Goal: Contribute content: Contribute content

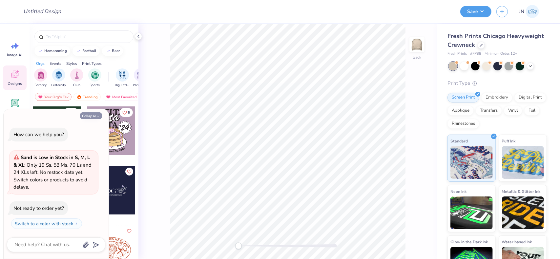
click at [99, 119] on button "Collapse" at bounding box center [91, 115] width 22 height 7
type textarea "x"
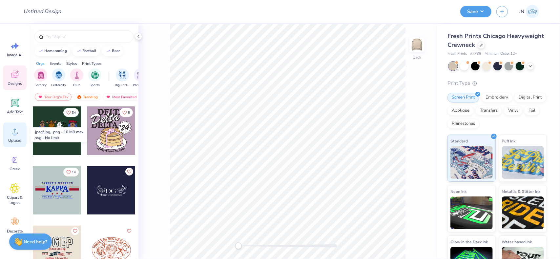
click at [20, 125] on div "Upload" at bounding box center [15, 135] width 24 height 25
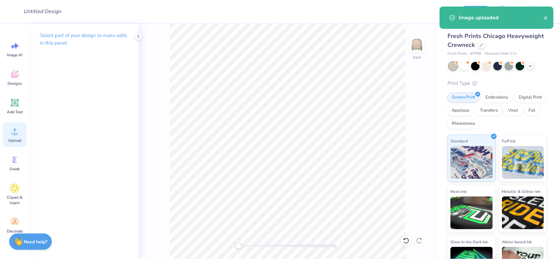
click at [24, 136] on div "Upload" at bounding box center [15, 135] width 24 height 25
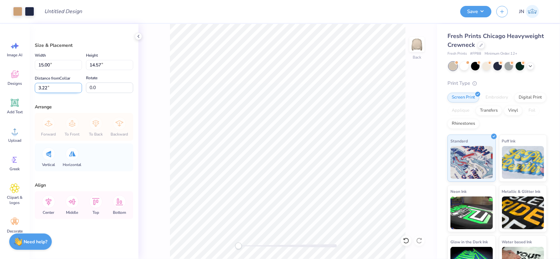
click at [68, 92] on input "3.22" at bounding box center [58, 88] width 47 height 10
type input "3"
click at [51, 65] on input "15.00" at bounding box center [58, 65] width 47 height 10
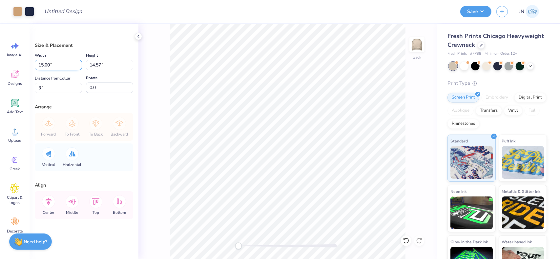
click at [51, 65] on input "15.00" at bounding box center [58, 65] width 47 height 10
type input "10.00"
type input "9.71"
type input "5.43"
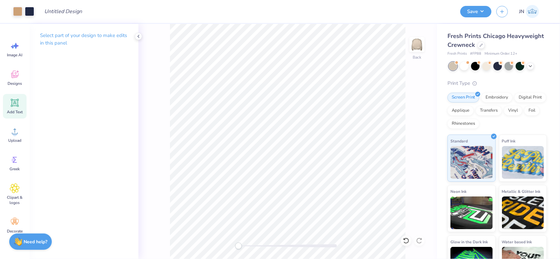
click at [8, 114] on span "Add Text" at bounding box center [15, 112] width 16 height 5
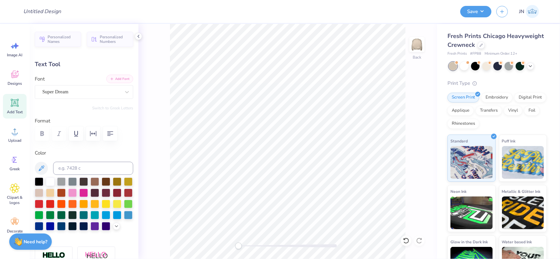
click at [116, 78] on button "Add Font" at bounding box center [119, 79] width 27 height 9
click at [86, 167] on input at bounding box center [93, 168] width 80 height 13
type input "533"
click at [111, 75] on button "Add Font" at bounding box center [119, 79] width 27 height 9
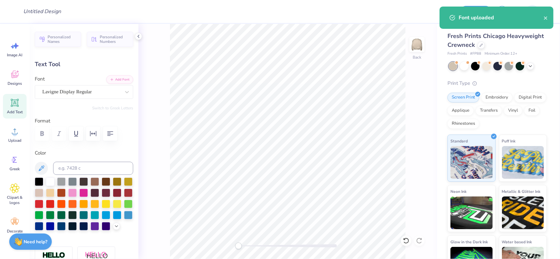
scroll to position [5, 1]
type textarea "s"
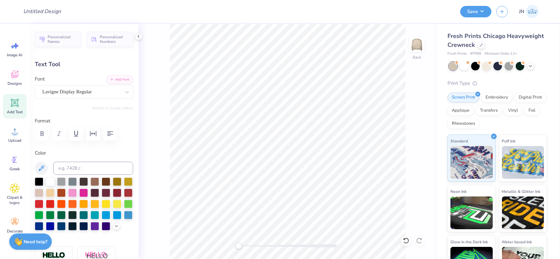
type textarea "s"
type textarea "SIGMA CHI"
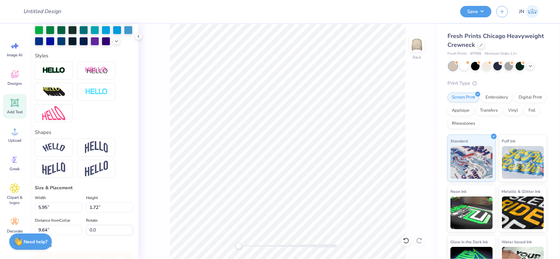
scroll to position [197, 0]
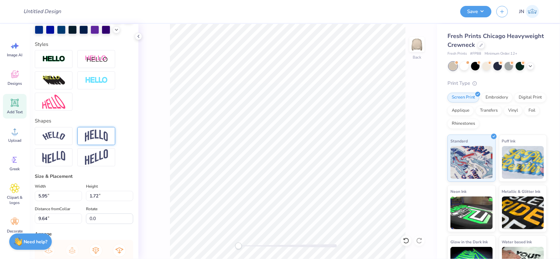
click at [86, 142] on img at bounding box center [96, 136] width 23 height 12
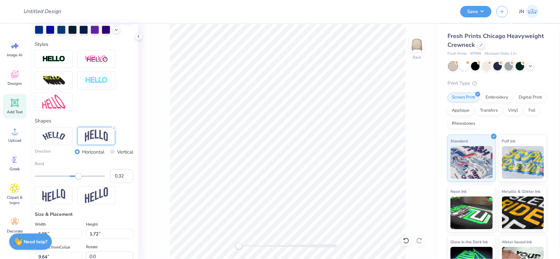
type input "0.31"
drag, startPoint x: 81, startPoint y: 187, endPoint x: 77, endPoint y: 189, distance: 4.1
click at [77, 180] on div "Accessibility label" at bounding box center [78, 176] width 7 height 7
type input "0.29"
click at [77, 180] on div "Accessibility label" at bounding box center [77, 176] width 7 height 7
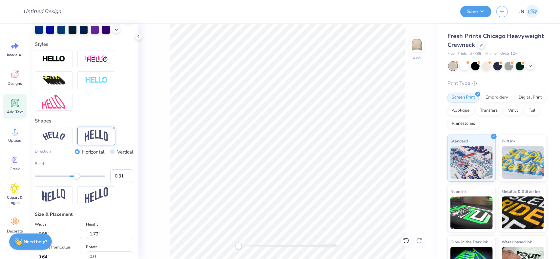
type input "0.32"
click at [78, 180] on div "Accessibility label" at bounding box center [77, 176] width 7 height 7
type input "11.32"
type input "3.00"
type input "9.00"
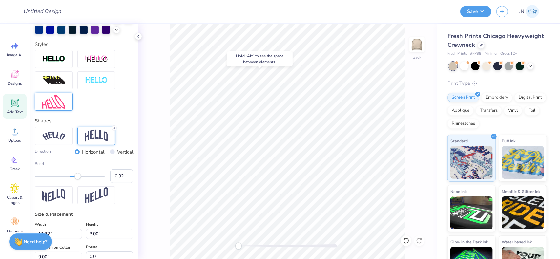
click at [55, 111] on div at bounding box center [54, 102] width 38 height 18
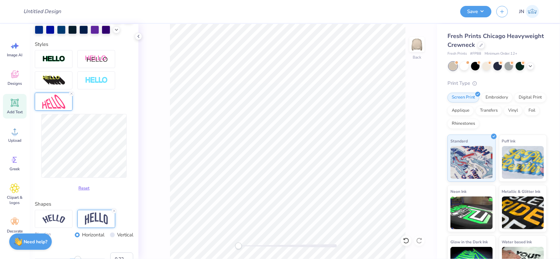
click at [149, 159] on div "Back" at bounding box center [287, 141] width 298 height 235
type input "11.43"
type input "4.43"
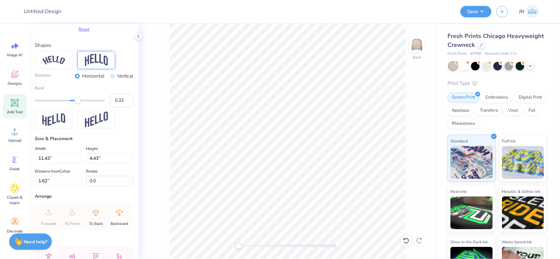
scroll to position [413, 0]
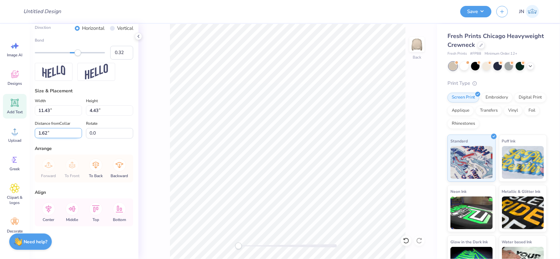
click at [38, 133] on input "1.62" at bounding box center [58, 133] width 47 height 10
type input "2"
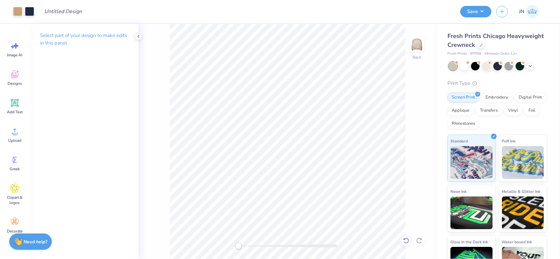
click at [406, 241] on icon at bounding box center [406, 241] width 7 height 7
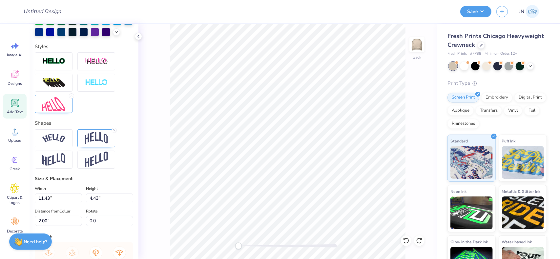
scroll to position [197, 0]
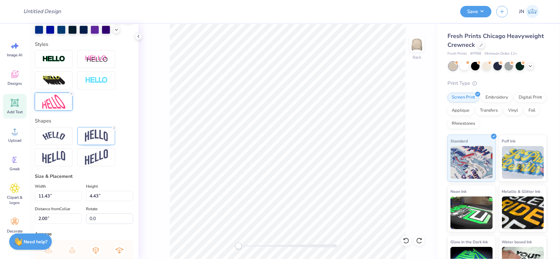
click at [52, 109] on img at bounding box center [53, 102] width 23 height 14
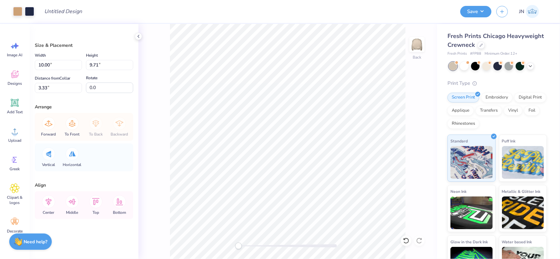
type input "8.58"
type input "8.33"
type input "4.71"
click at [45, 204] on icon at bounding box center [48, 201] width 13 height 13
type input "8.79"
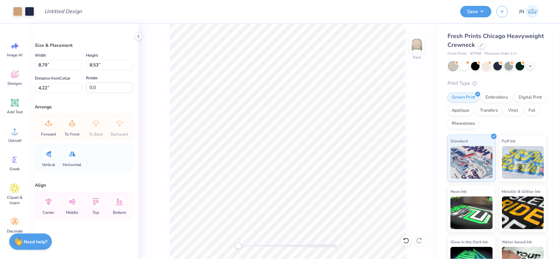
type input "8.53"
type input "4.22"
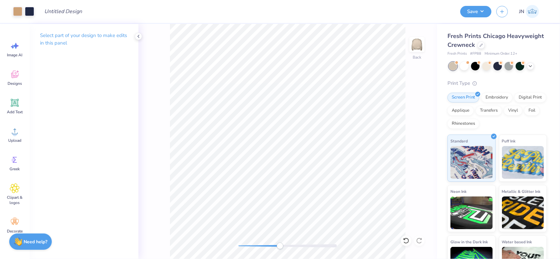
click at [280, 247] on div at bounding box center [287, 246] width 98 height 3
drag, startPoint x: 276, startPoint y: 247, endPoint x: 255, endPoint y: 245, distance: 21.4
click at [254, 247] on div "Accessibility label" at bounding box center [254, 246] width 7 height 7
click at [17, 107] on icon at bounding box center [15, 103] width 10 height 10
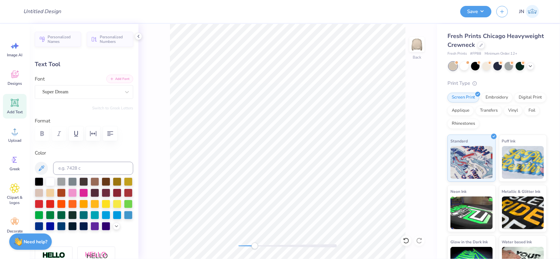
click at [111, 80] on button "Add Font" at bounding box center [119, 79] width 27 height 9
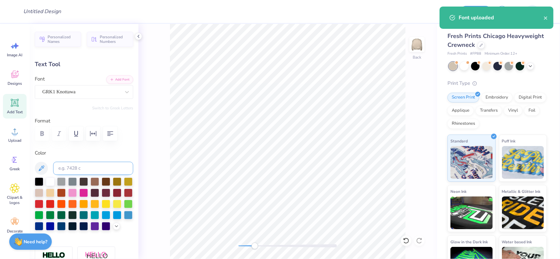
click at [82, 161] on div "Color" at bounding box center [84, 190] width 98 height 81
click at [81, 166] on input at bounding box center [93, 168] width 80 height 13
type input "533"
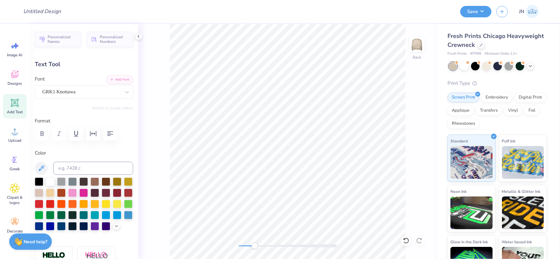
type textarea "S"
type input "0.68"
type input "0.90"
type input "8.89"
type input "6.9"
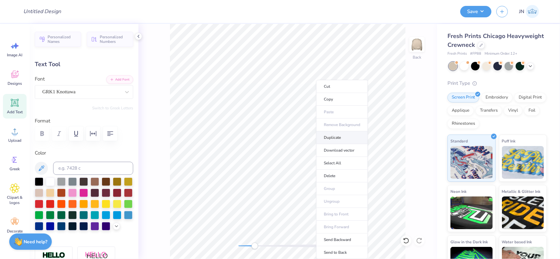
click at [342, 137] on li "Duplicate" at bounding box center [341, 137] width 51 height 13
type input "0.78"
type input "0.96"
type input "10.21"
type textarea "X"
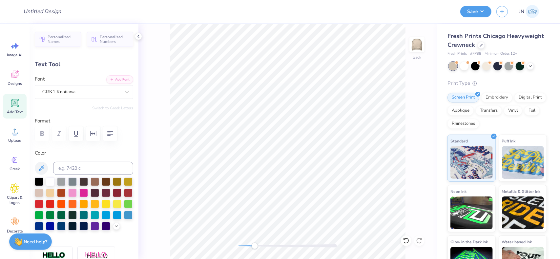
type textarea "C"
type input "0.0"
type input "0.85"
type input "0.98"
type input "10.20"
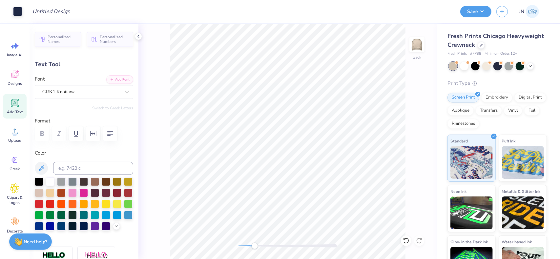
type input "6.9"
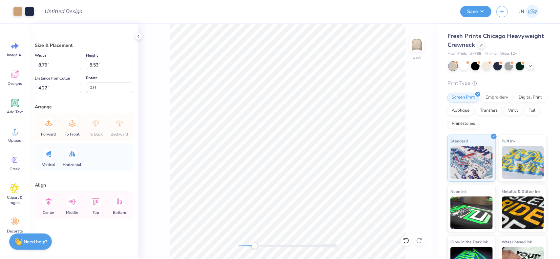
type input "8.79"
type input "8.53"
type input "4.22"
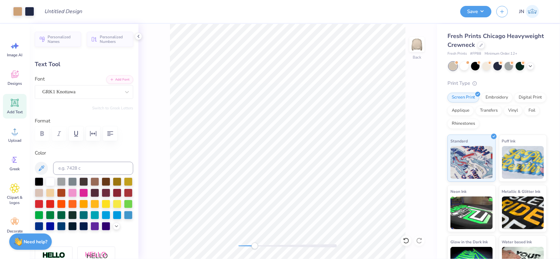
type input "0.0"
click at [12, 105] on icon at bounding box center [15, 103] width 6 height 6
type input "5.95"
type input "1.72"
type input "9.64"
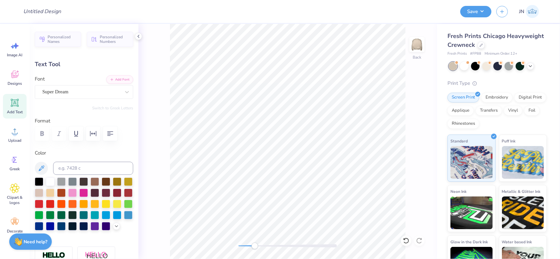
type textarea "g"
type textarea "GAMEDAY"
click at [123, 80] on button "Add Font" at bounding box center [119, 79] width 27 height 9
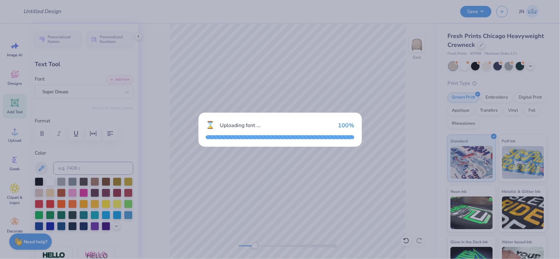
type textarea "x"
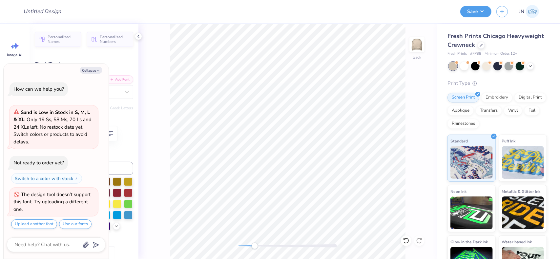
click at [130, 171] on div "Personalized Names Personalized Numbers Text Tool Add Font Font Super Dream Swi…" at bounding box center [84, 141] width 109 height 235
click at [125, 170] on input at bounding box center [93, 168] width 80 height 13
type input "533"
click at [88, 71] on button "Collapse" at bounding box center [91, 70] width 22 height 7
type textarea "x"
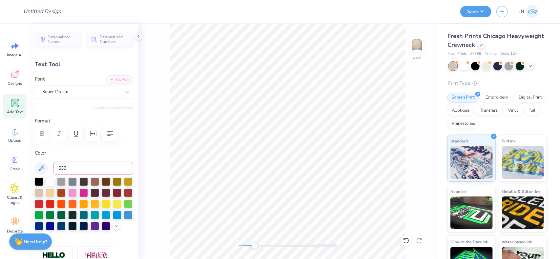
click at [86, 168] on input "533" at bounding box center [93, 168] width 80 height 13
click at [119, 78] on button "Add Font" at bounding box center [119, 79] width 27 height 9
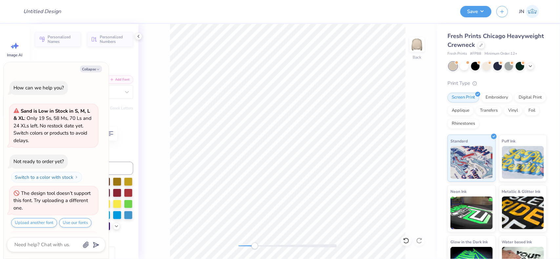
scroll to position [43, 0]
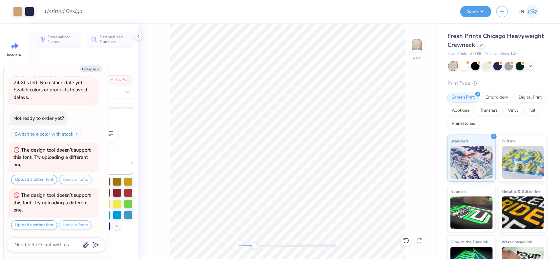
type textarea "x"
type input "10.64"
type input "1.76"
type input "9.62"
click at [91, 69] on button "Collapse" at bounding box center [91, 69] width 22 height 7
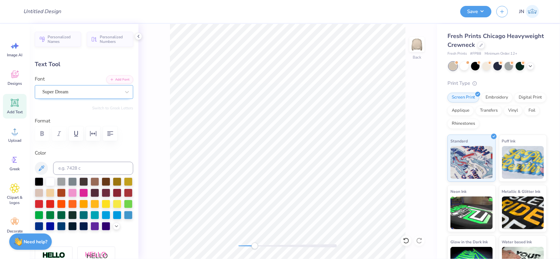
click at [88, 93] on div "Super Dream" at bounding box center [81, 92] width 79 height 10
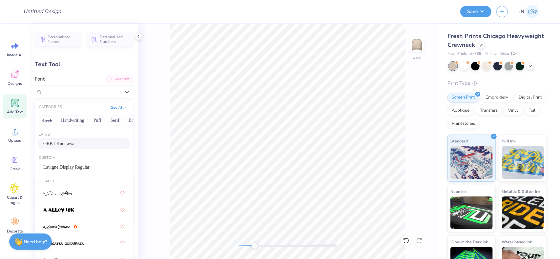
click at [121, 75] on button "Add Font" at bounding box center [119, 79] width 27 height 9
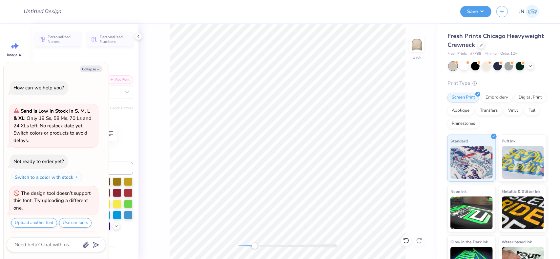
scroll to position [89, 0]
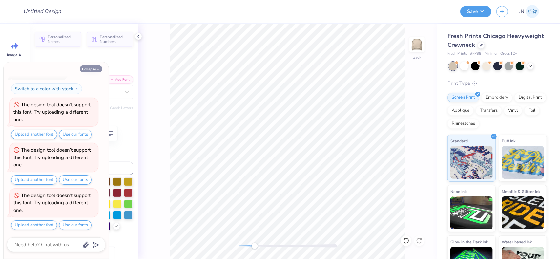
click at [96, 71] on button "Collapse" at bounding box center [91, 69] width 22 height 7
type textarea "x"
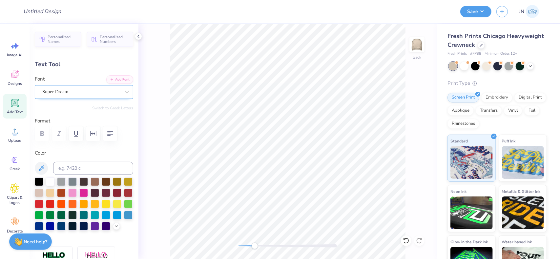
click at [98, 91] on div "Super Dream" at bounding box center [81, 92] width 79 height 10
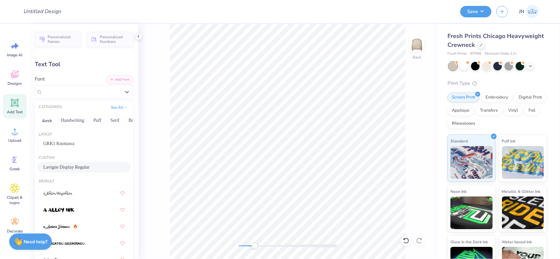
click at [78, 166] on span "Lavigne Display Regular" at bounding box center [66, 167] width 46 height 7
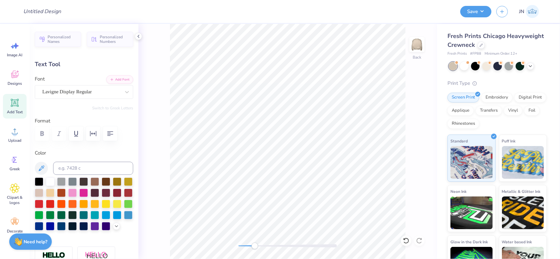
type input "2.64"
type input "0.40"
type input "9.70"
type textarea "GAME DAY"
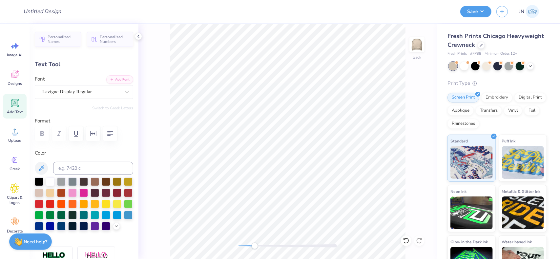
type input "3.60"
type input "0.53"
click at [329, 139] on li "Duplicate" at bounding box center [339, 137] width 51 height 13
type input "12.65"
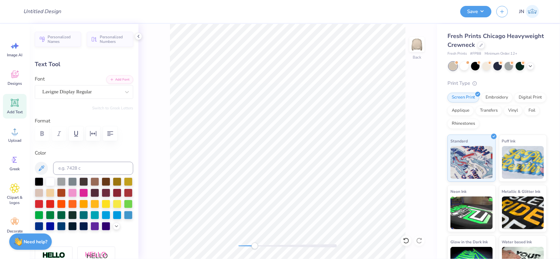
type textarea "Y"
type textarea "2025"
click at [115, 138] on button "button" at bounding box center [110, 134] width 14 height 14
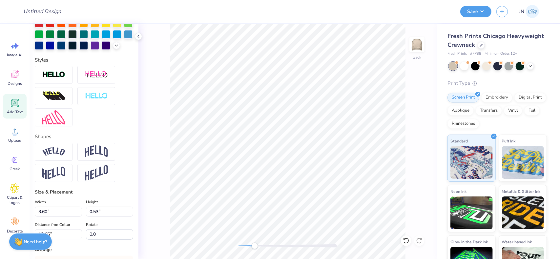
scroll to position [293, 0]
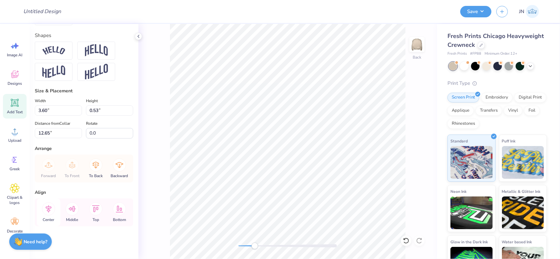
click at [54, 214] on div "Center" at bounding box center [49, 213] width 24 height 28
drag, startPoint x: 254, startPoint y: 248, endPoint x: 239, endPoint y: 247, distance: 15.1
click at [240, 247] on div "Accessibility label" at bounding box center [243, 246] width 7 height 7
click at [49, 205] on icon at bounding box center [48, 209] width 13 height 13
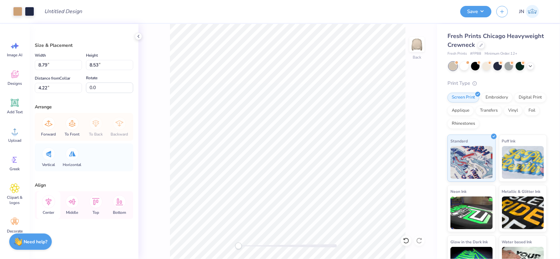
click at [51, 202] on icon at bounding box center [48, 201] width 13 height 13
click at [52, 203] on icon at bounding box center [48, 201] width 13 height 13
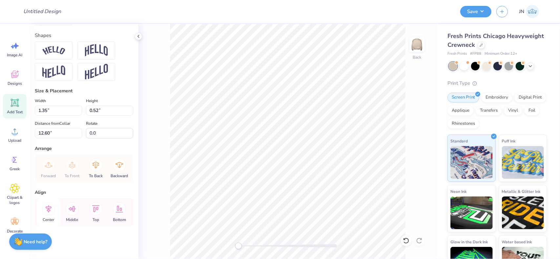
click at [50, 203] on icon at bounding box center [48, 209] width 13 height 13
click at [50, 213] on icon at bounding box center [48, 209] width 13 height 13
type input "3.60"
type input "0.53"
type input "11.65"
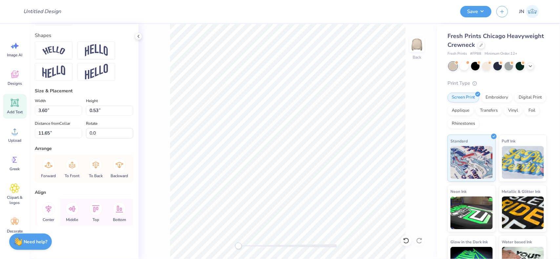
click at [44, 212] on icon at bounding box center [48, 209] width 13 height 13
click at [53, 208] on icon at bounding box center [48, 209] width 13 height 13
click at [44, 209] on icon at bounding box center [48, 209] width 13 height 13
type input "0.72"
type input "0.90"
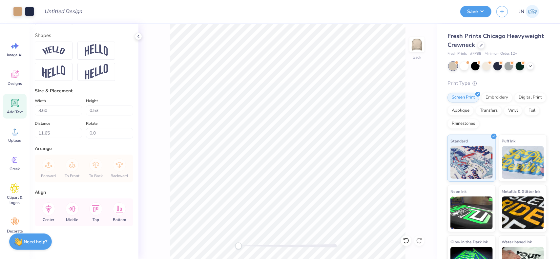
type input "9.21"
type input "6.9"
click at [255, 248] on div at bounding box center [287, 246] width 98 height 7
drag, startPoint x: 256, startPoint y: 247, endPoint x: 281, endPoint y: 243, distance: 25.0
click at [279, 245] on div at bounding box center [287, 246] width 98 height 3
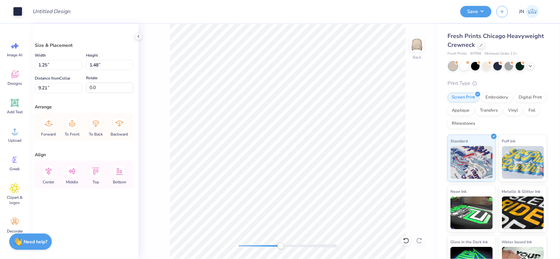
type input "9.26"
click at [364, 185] on li "Group" at bounding box center [377, 189] width 51 height 13
drag, startPoint x: 266, startPoint y: 247, endPoint x: 236, endPoint y: 246, distance: 30.2
click at [238, 246] on div at bounding box center [287, 246] width 98 height 3
type input "11.38"
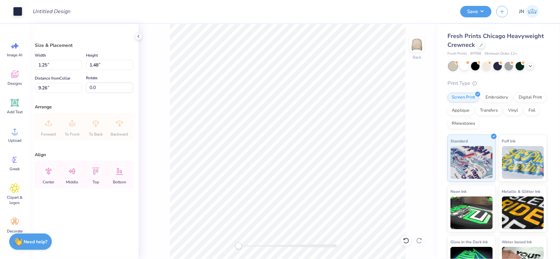
type input "10.89"
type input "2.23"
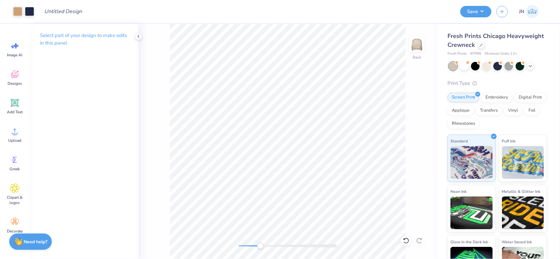
drag, startPoint x: 257, startPoint y: 248, endPoint x: 260, endPoint y: 248, distance: 3.6
click at [260, 248] on div at bounding box center [287, 246] width 98 height 7
drag, startPoint x: 256, startPoint y: 246, endPoint x: 244, endPoint y: 246, distance: 12.5
click at [244, 246] on div "Accessibility label" at bounding box center [243, 246] width 7 height 7
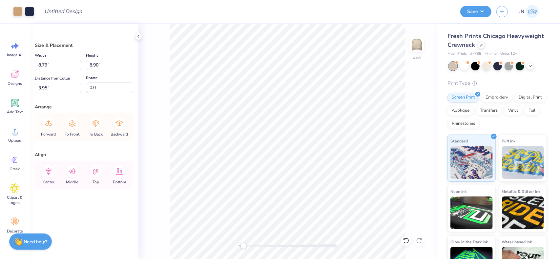
type input "4.03"
click at [41, 65] on input "11.38" at bounding box center [58, 65] width 47 height 10
type input "11.50"
type input "10.82"
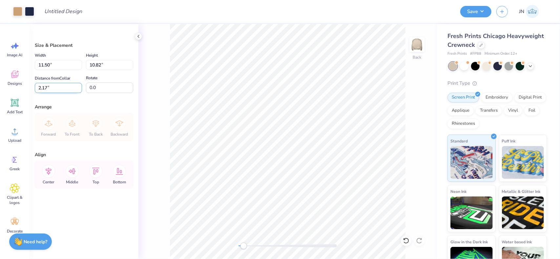
click at [44, 88] on input "2.17" at bounding box center [58, 88] width 47 height 10
type input "2.00"
click at [149, 112] on div "Back" at bounding box center [287, 141] width 298 height 235
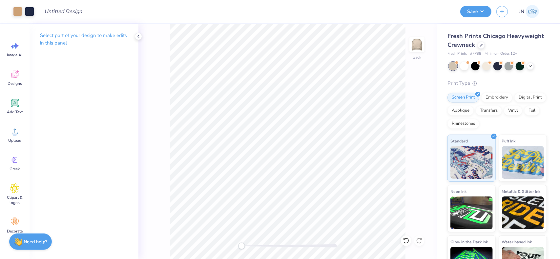
click at [232, 245] on div "Back" at bounding box center [287, 141] width 298 height 235
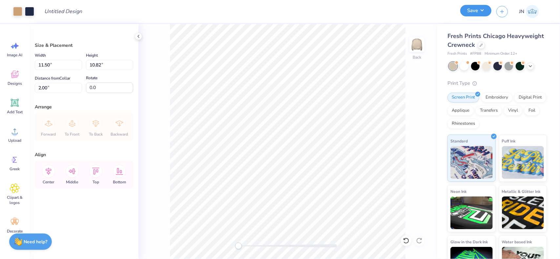
click at [473, 15] on button "Save" at bounding box center [475, 10] width 31 height 11
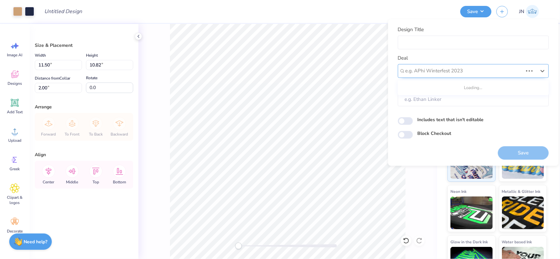
click at [467, 65] on div "e.g. APhi Winterfest 2023" at bounding box center [473, 71] width 151 height 14
click at [435, 91] on div "Design Tool Gallery" at bounding box center [473, 88] width 146 height 11
type input "DESIGN TOOL GAL"
type input "Design Tool Gallery User"
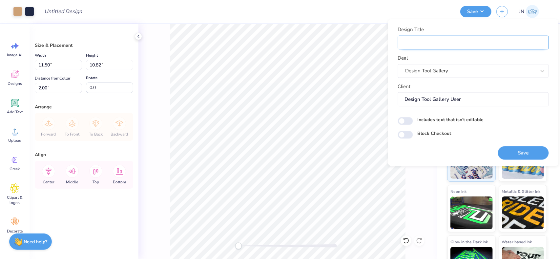
click at [463, 40] on input "Design Title" at bounding box center [473, 42] width 151 height 14
paste input "FPS240623"
type input "FPS240623"
click at [435, 22] on div "Design Title FPS240623 Deal Design Tool Gallery Client Design Tool Gallery User…" at bounding box center [473, 92] width 171 height 147
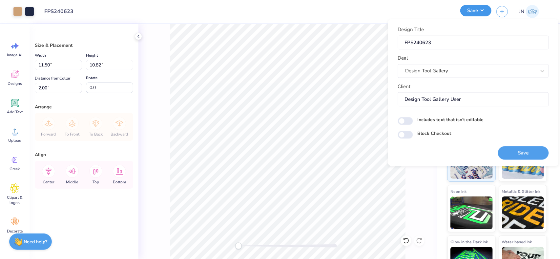
click at [476, 13] on button "Save" at bounding box center [475, 10] width 31 height 11
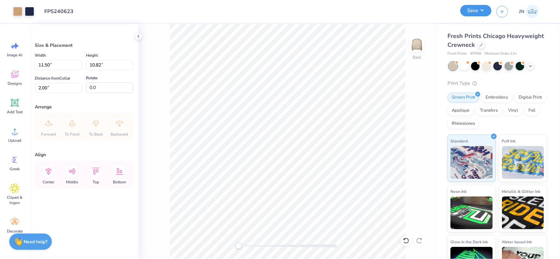
click at [478, 8] on button "Save" at bounding box center [475, 10] width 31 height 11
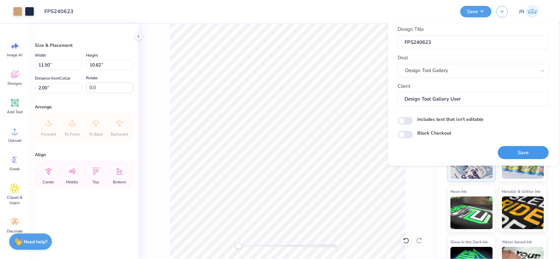
click at [533, 149] on button "Save" at bounding box center [523, 152] width 51 height 13
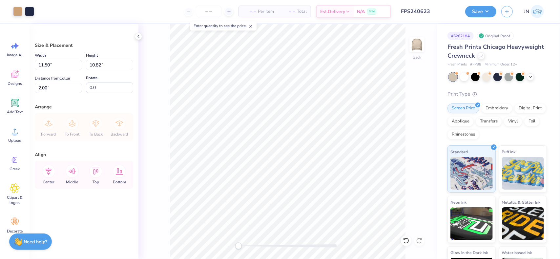
click at [429, 14] on input "FPS240623" at bounding box center [428, 11] width 64 height 13
click at [490, 15] on button "Save" at bounding box center [480, 10] width 31 height 11
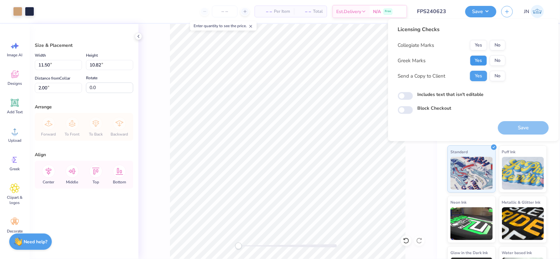
click at [476, 64] on button "Yes" at bounding box center [478, 60] width 17 height 10
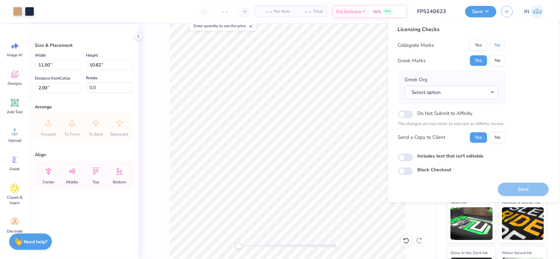
drag, startPoint x: 495, startPoint y: 48, endPoint x: 491, endPoint y: 54, distance: 7.7
click at [495, 48] on button "No" at bounding box center [498, 45] width 16 height 10
click at [462, 89] on button "Select option" at bounding box center [452, 92] width 94 height 13
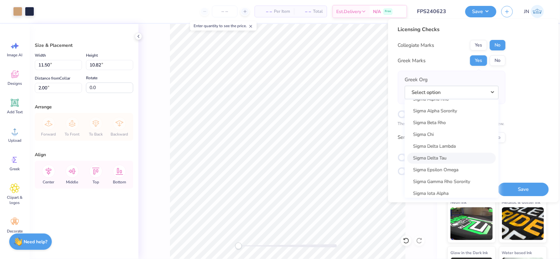
scroll to position [4197, 0]
click at [427, 137] on link "Sigma Chi" at bounding box center [451, 136] width 89 height 11
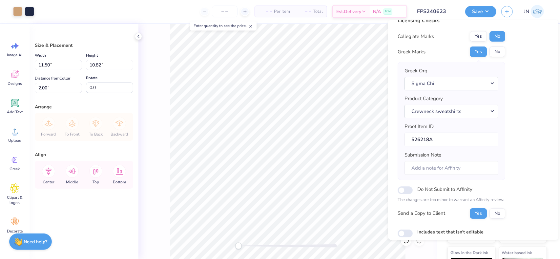
scroll to position [47, 0]
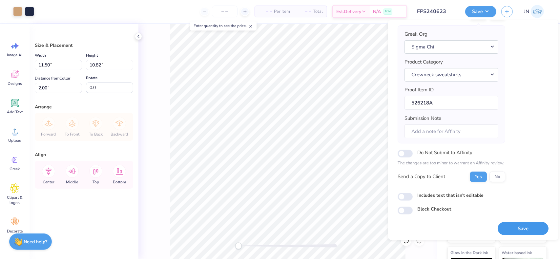
click at [515, 228] on button "Save" at bounding box center [523, 228] width 51 height 13
